Goal: Transaction & Acquisition: Purchase product/service

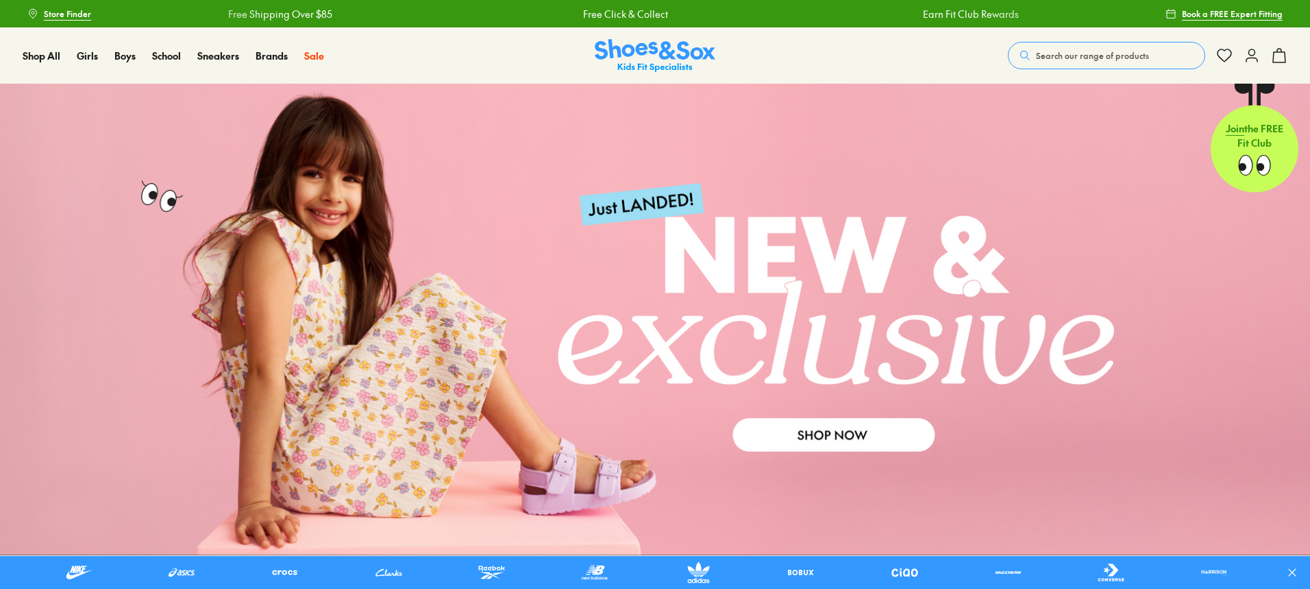
click at [1094, 55] on span "Search our range of products" at bounding box center [1092, 55] width 113 height 12
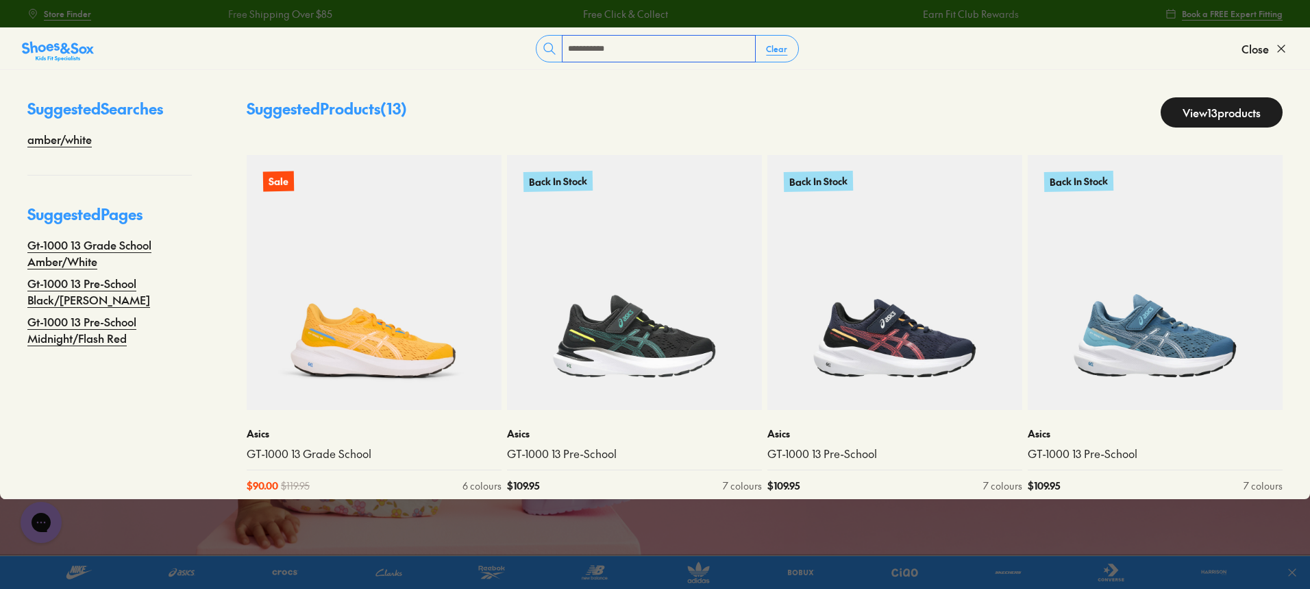
click at [569, 50] on input "**********" at bounding box center [659, 49] width 193 height 26
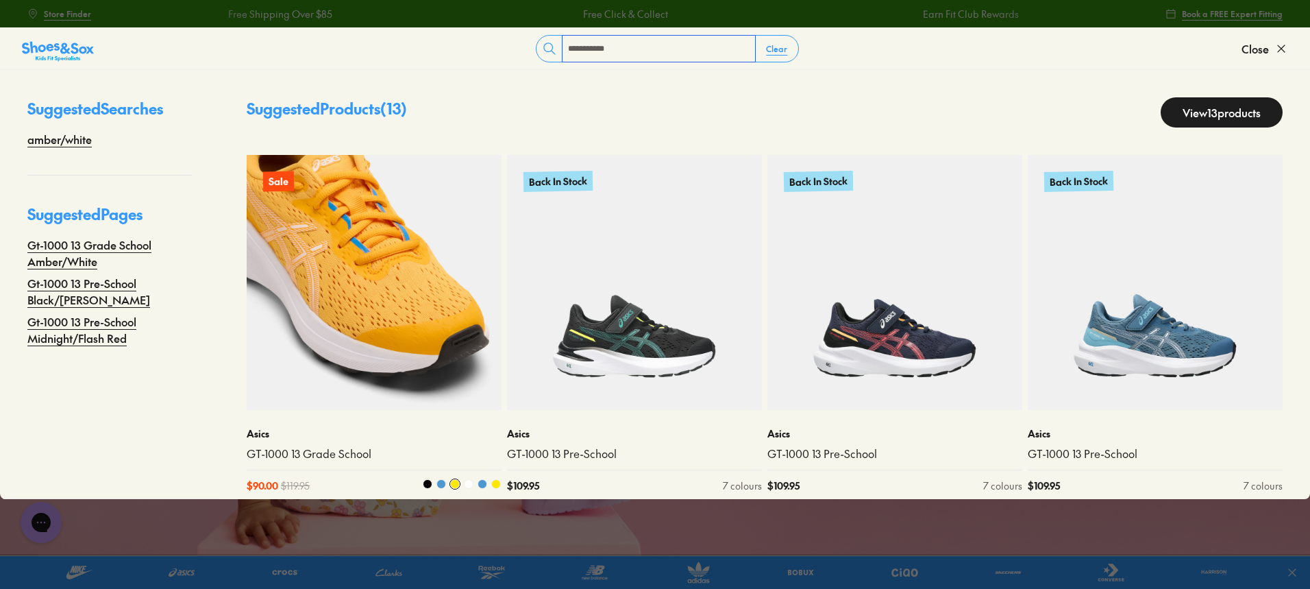
scroll to position [14, 0]
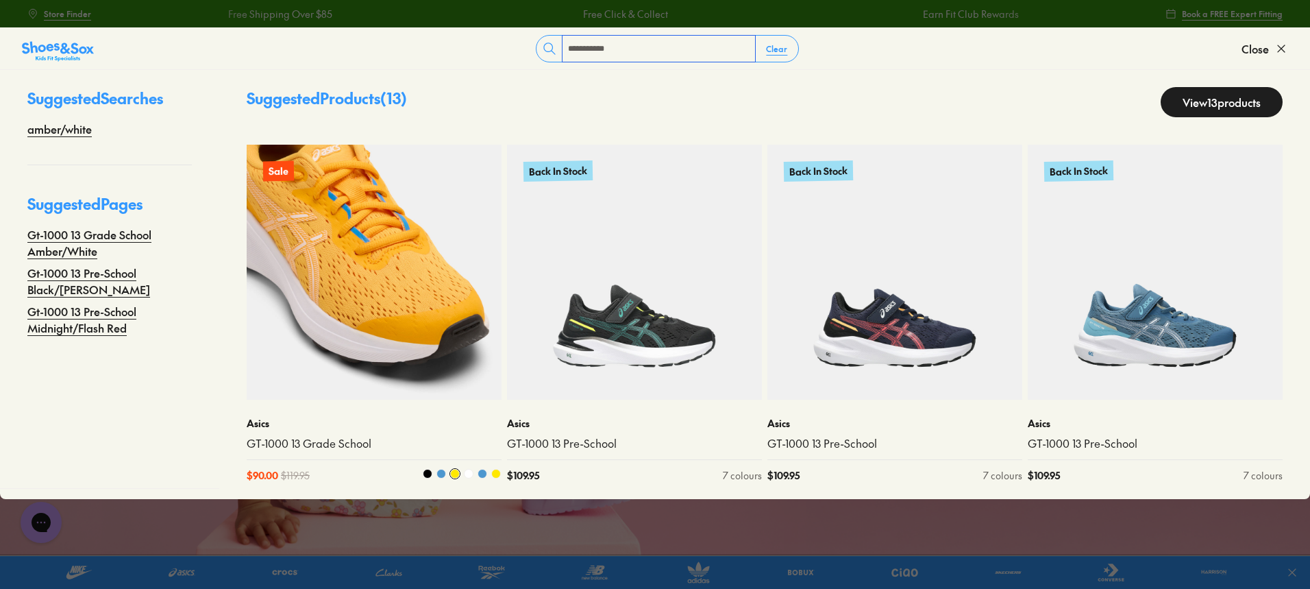
type input "**********"
click at [287, 306] on img at bounding box center [374, 272] width 255 height 255
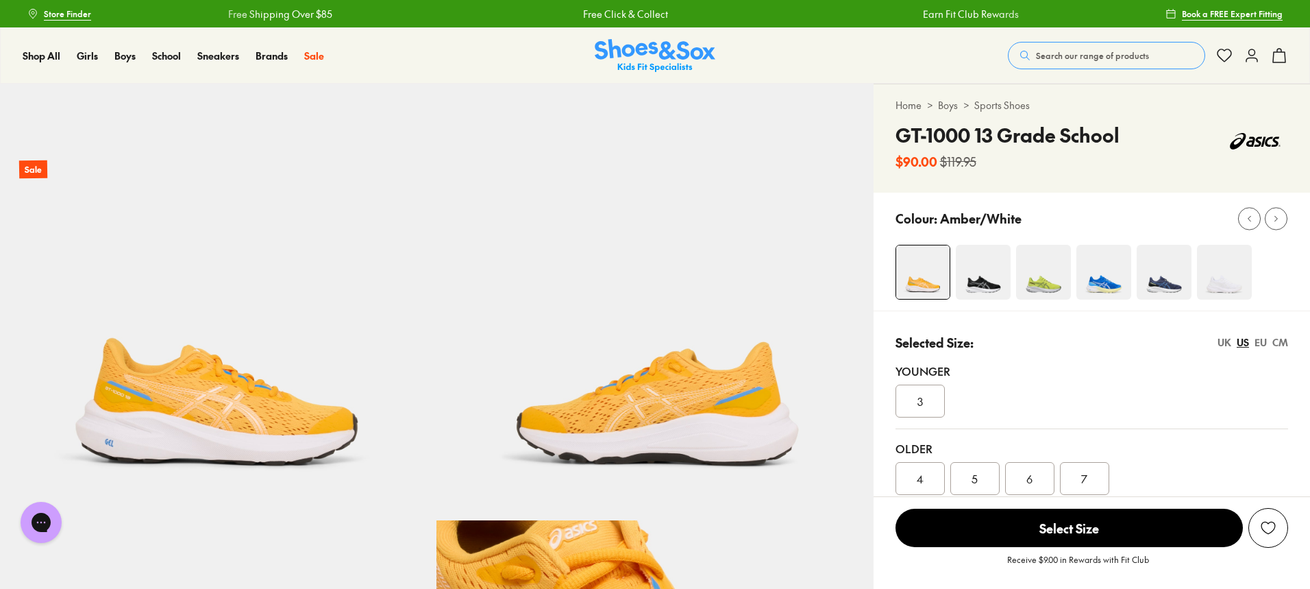
select select "*"
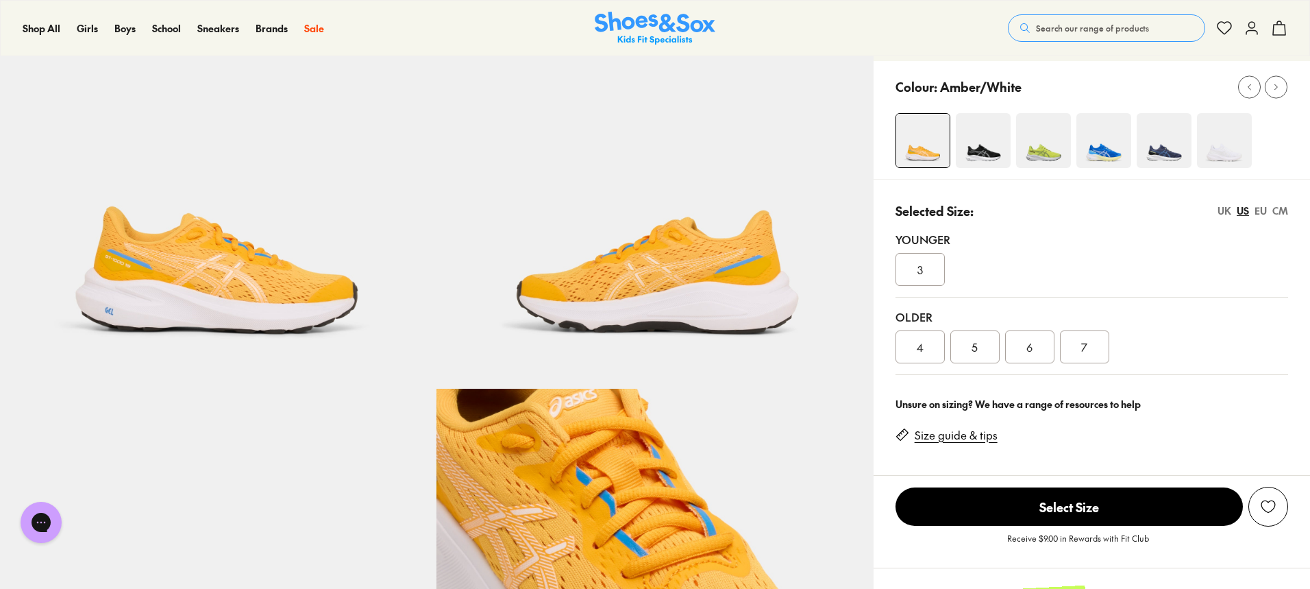
scroll to position [137, 0]
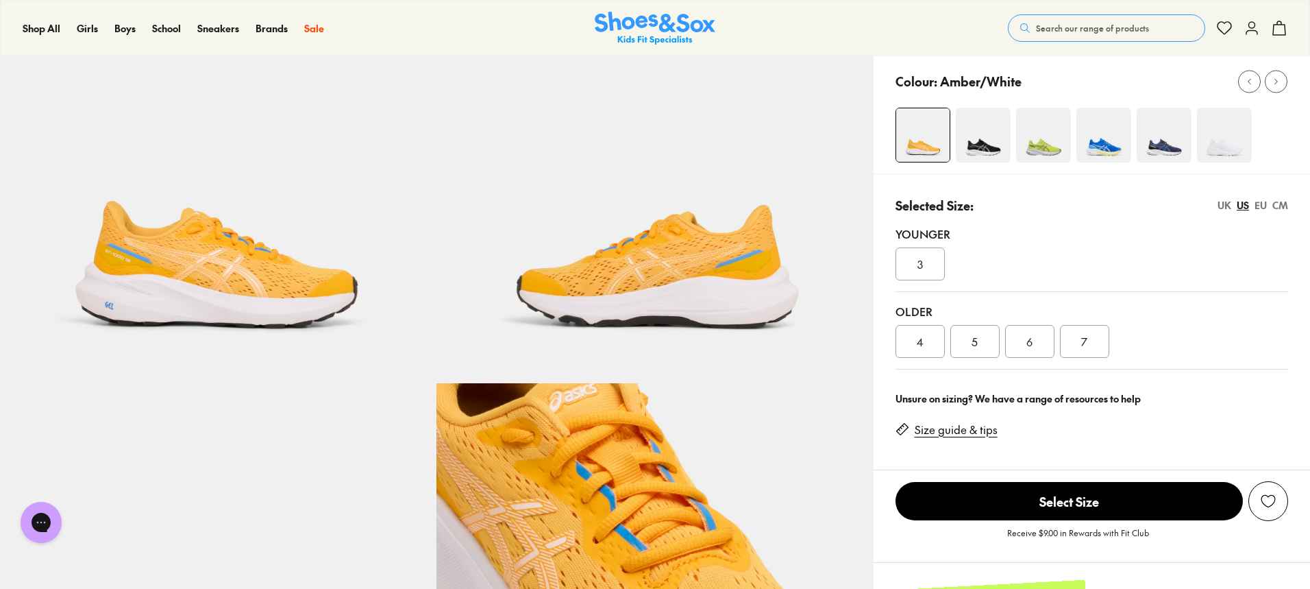
click at [903, 351] on div "4" at bounding box center [920, 341] width 49 height 33
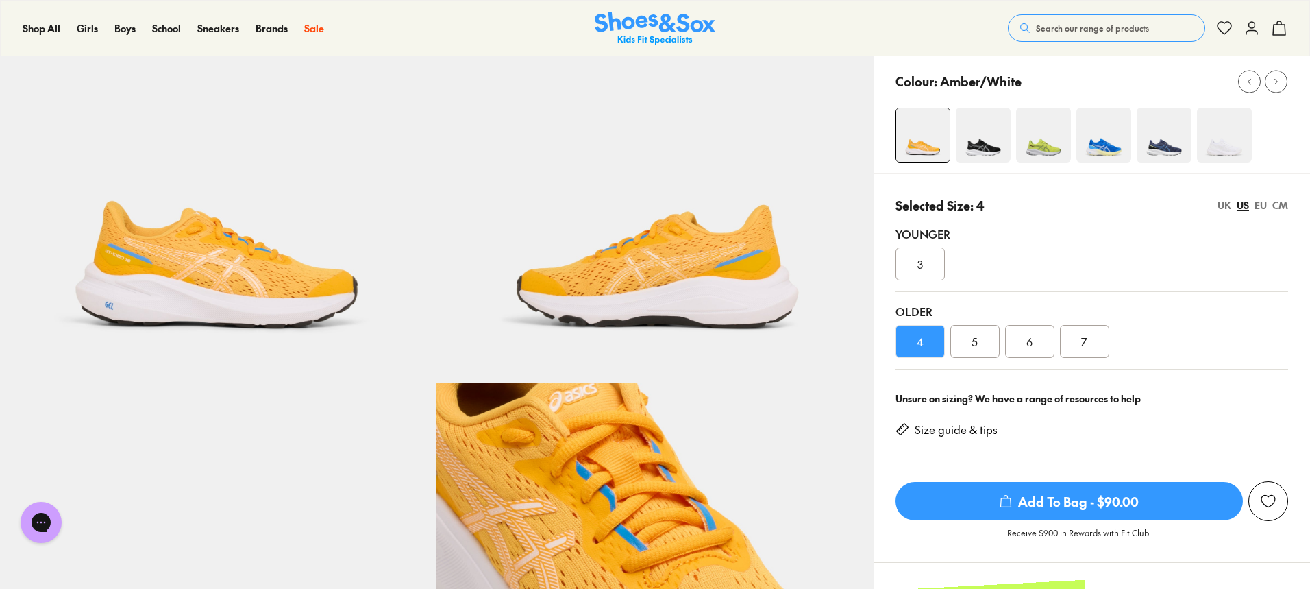
click at [1193, 354] on div "4 5 6 7" at bounding box center [1092, 341] width 393 height 33
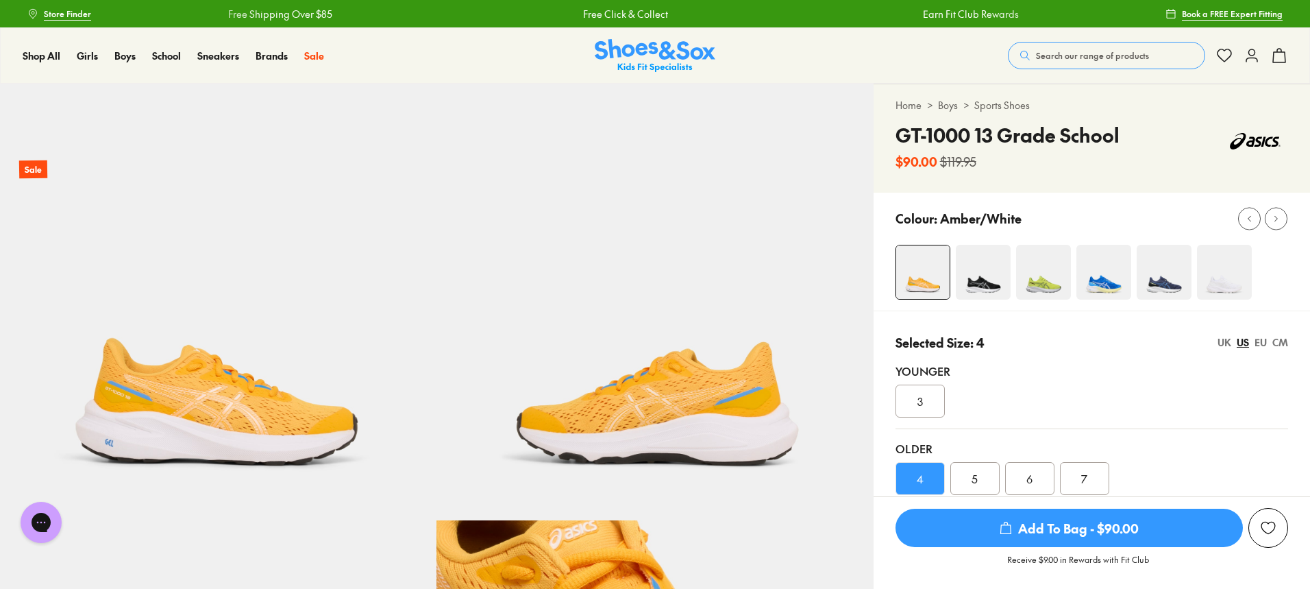
click at [1136, 377] on div "Younger" at bounding box center [1092, 371] width 393 height 16
click at [1073, 356] on div "Younger 3" at bounding box center [1092, 390] width 393 height 77
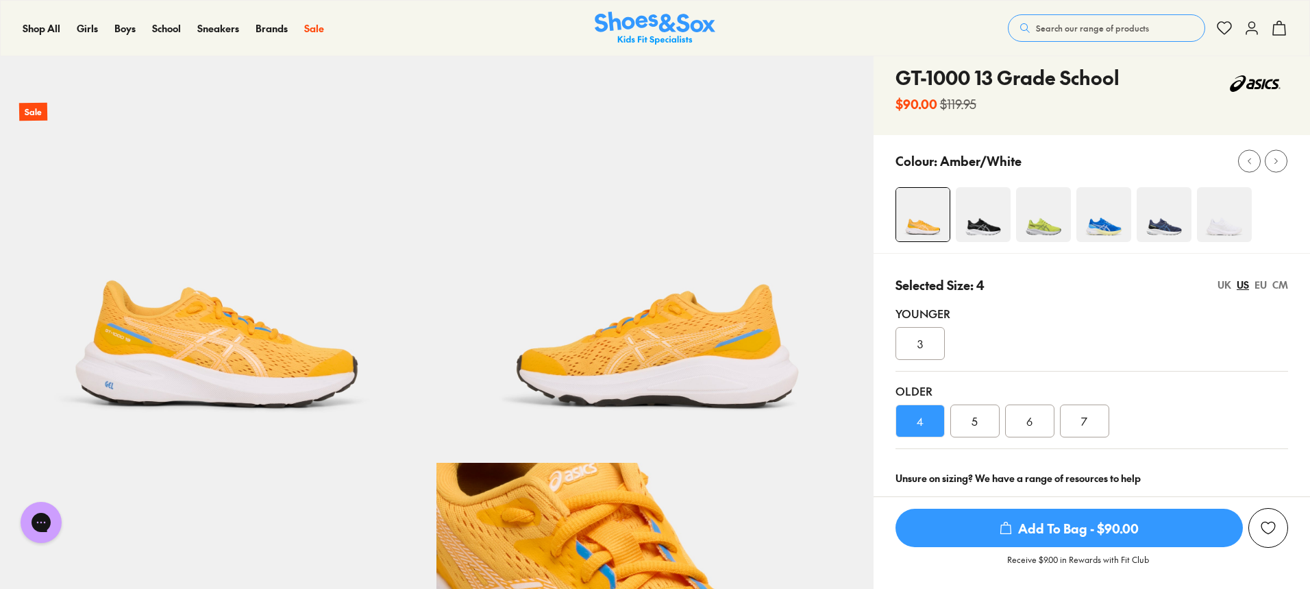
scroll to position [137, 0]
